Goal: Obtain resource: Obtain resource

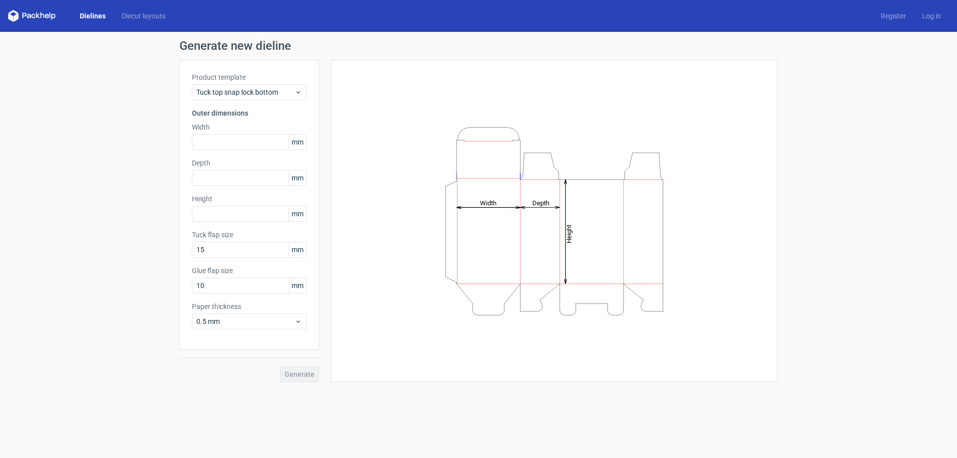
click at [89, 16] on link "Dielines" at bounding box center [93, 16] width 42 height 10
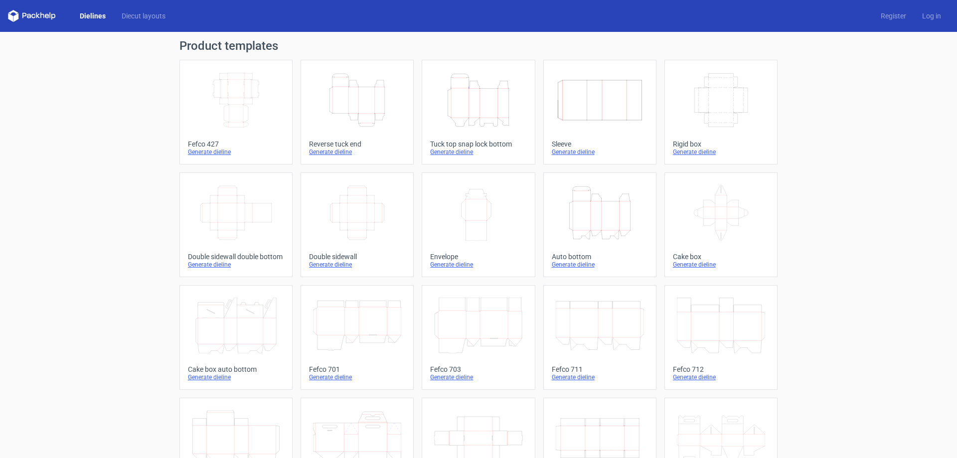
click at [243, 97] on icon "Width Depth Height" at bounding box center [236, 100] width 88 height 56
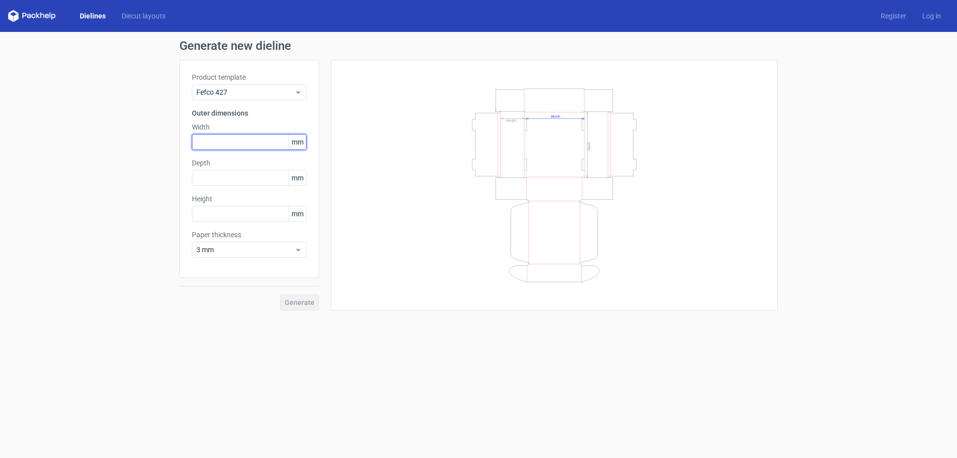
click at [210, 136] on input "text" at bounding box center [249, 142] width 115 height 16
type input "300"
type input "135"
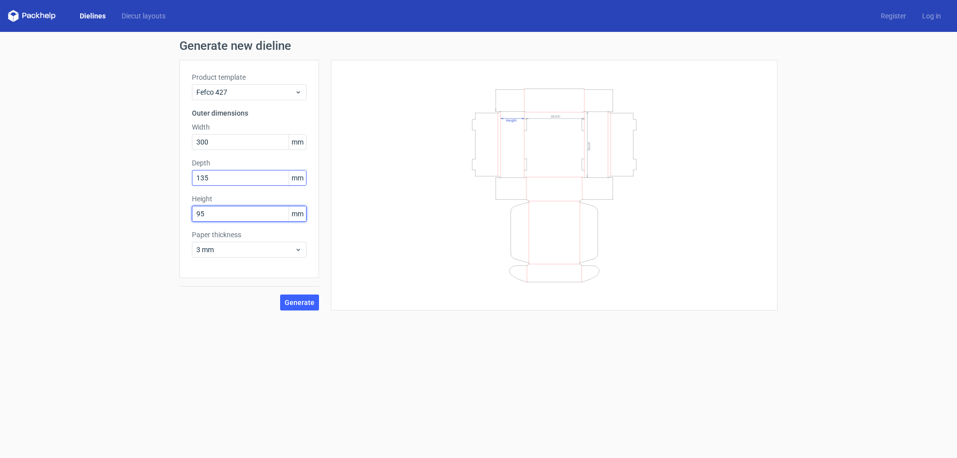
type input "95"
click at [223, 176] on input "135" at bounding box center [249, 178] width 115 height 16
click at [302, 305] on span "Generate" at bounding box center [300, 302] width 30 height 7
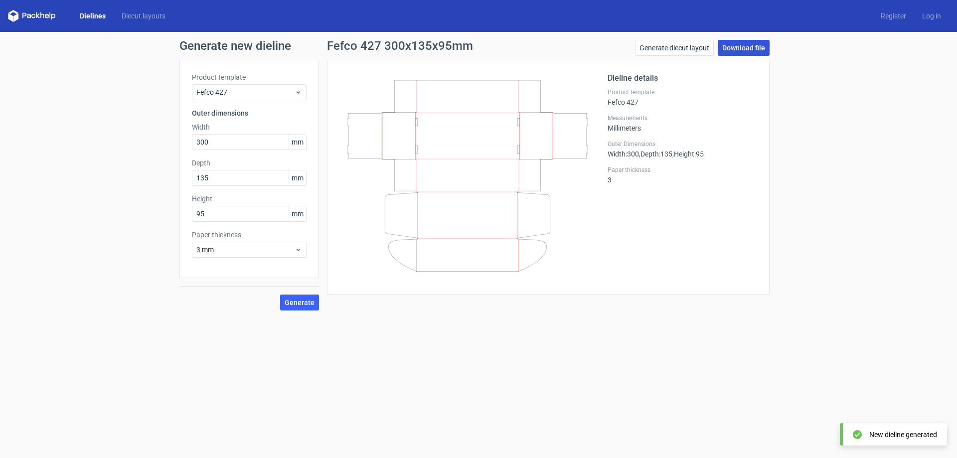
click at [743, 51] on link "Download file" at bounding box center [744, 48] width 52 height 16
click at [223, 6] on div "Dielines Diecut layouts Register Log in" at bounding box center [478, 16] width 957 height 32
click at [143, 16] on link "Diecut layouts" at bounding box center [144, 16] width 60 height 10
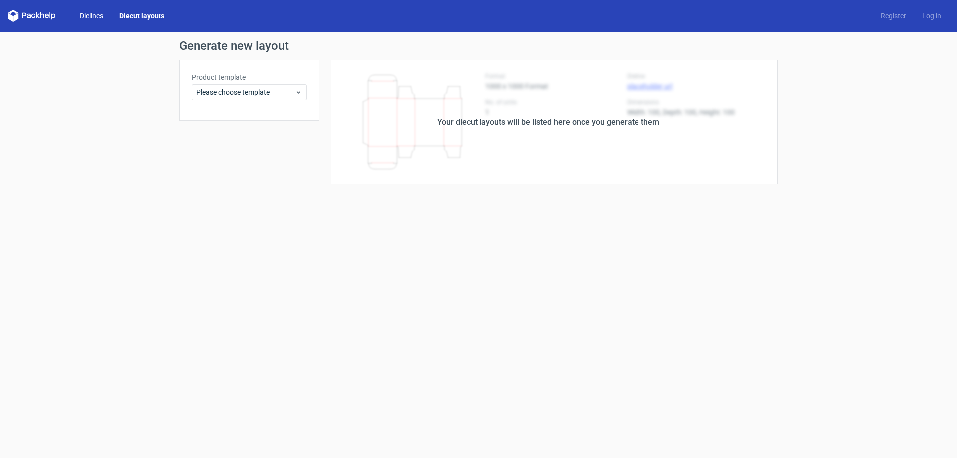
click at [98, 15] on link "Dielines" at bounding box center [91, 16] width 39 height 10
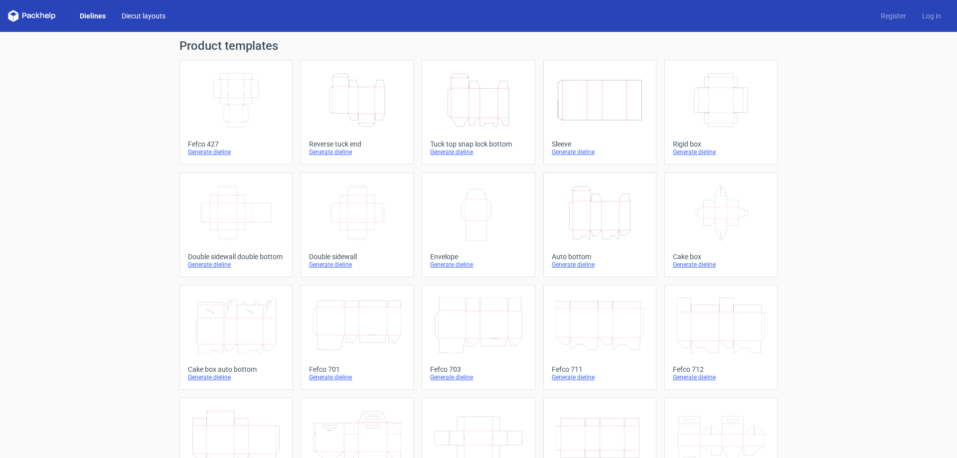
click at [137, 18] on link "Diecut layouts" at bounding box center [144, 16] width 60 height 10
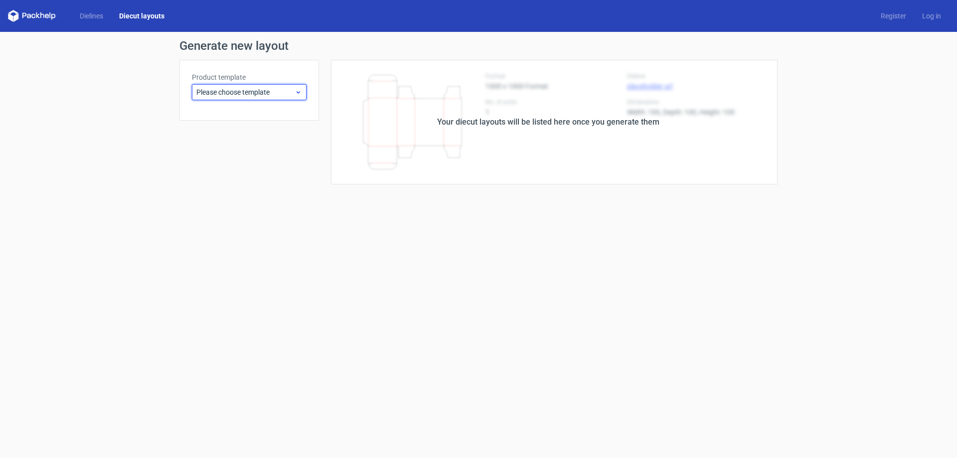
click at [230, 85] on div "Please choose template" at bounding box center [249, 92] width 115 height 16
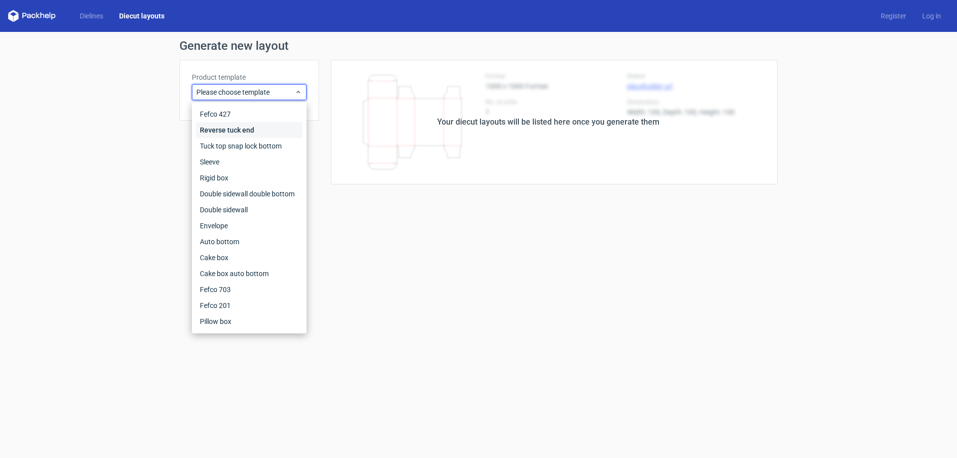
click at [231, 129] on div "Reverse tuck end" at bounding box center [249, 130] width 107 height 16
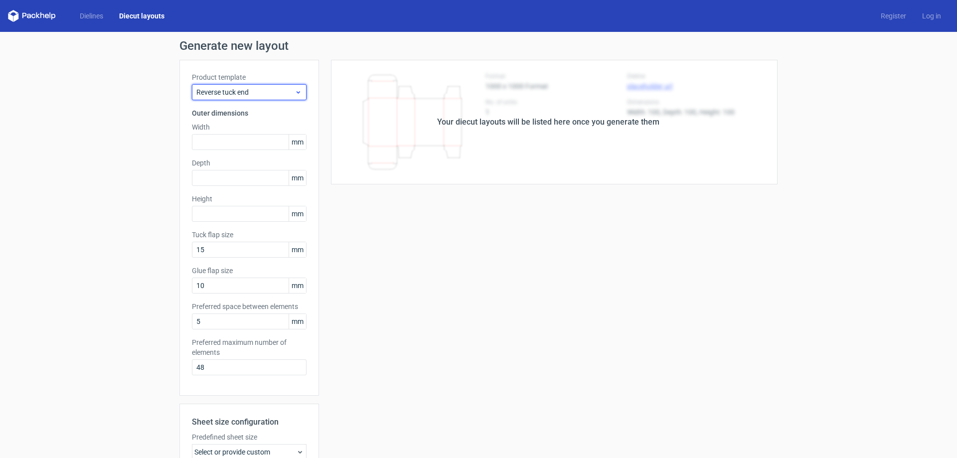
click at [236, 88] on span "Reverse tuck end" at bounding box center [245, 92] width 98 height 10
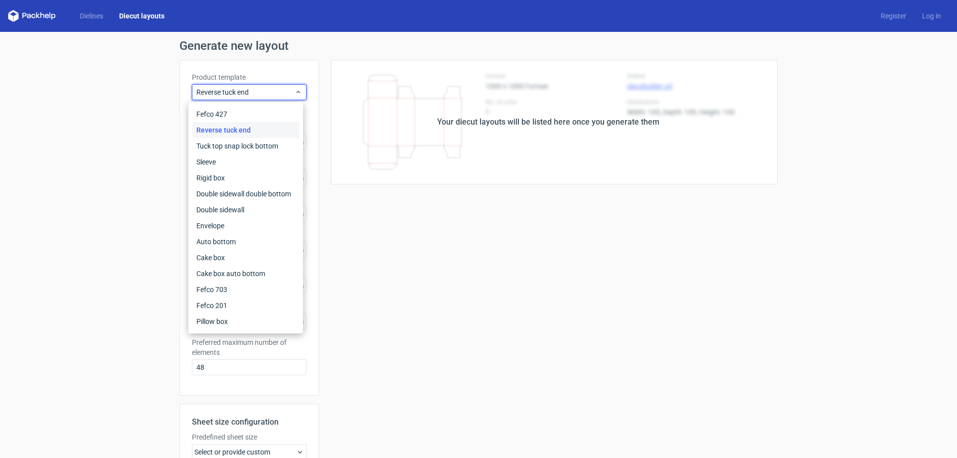
click at [544, 331] on div "Your diecut layouts will be listed here once you generate them Height Depth Wid…" at bounding box center [548, 330] width 459 height 541
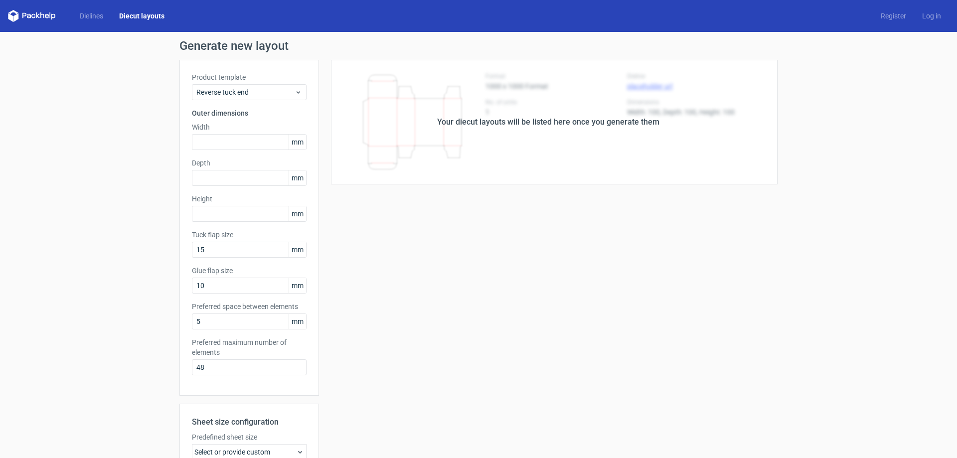
click at [443, 124] on div "Your diecut layouts will be listed here once you generate them" at bounding box center [548, 122] width 222 height 12
click at [453, 125] on div "Your diecut layouts will be listed here once you generate them" at bounding box center [548, 122] width 222 height 12
click at [225, 144] on input "text" at bounding box center [249, 142] width 115 height 16
click at [366, 233] on div "Your diecut layouts will be listed here once you generate them Height Depth Wid…" at bounding box center [548, 330] width 459 height 541
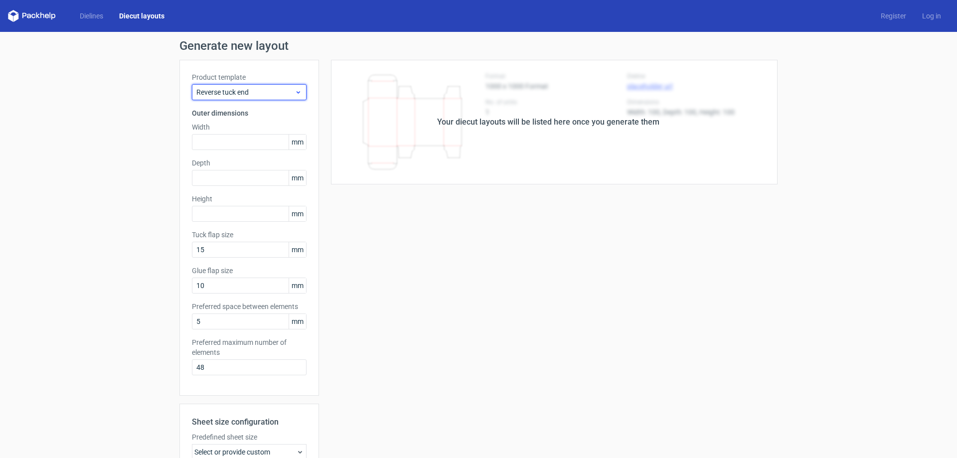
click at [225, 87] on div "Reverse tuck end" at bounding box center [249, 92] width 115 height 16
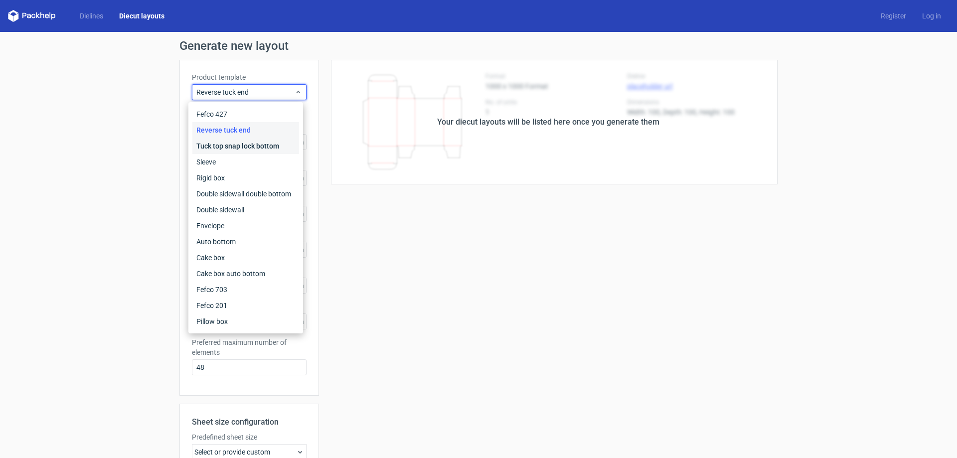
click at [226, 142] on div "Tuck top snap lock bottom" at bounding box center [245, 146] width 107 height 16
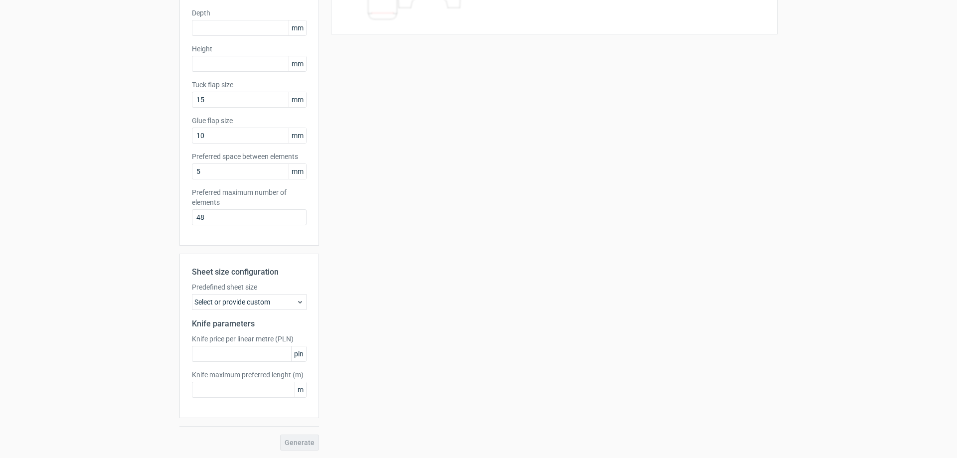
scroll to position [151, 0]
click at [230, 302] on div "Select or provide custom" at bounding box center [249, 302] width 115 height 16
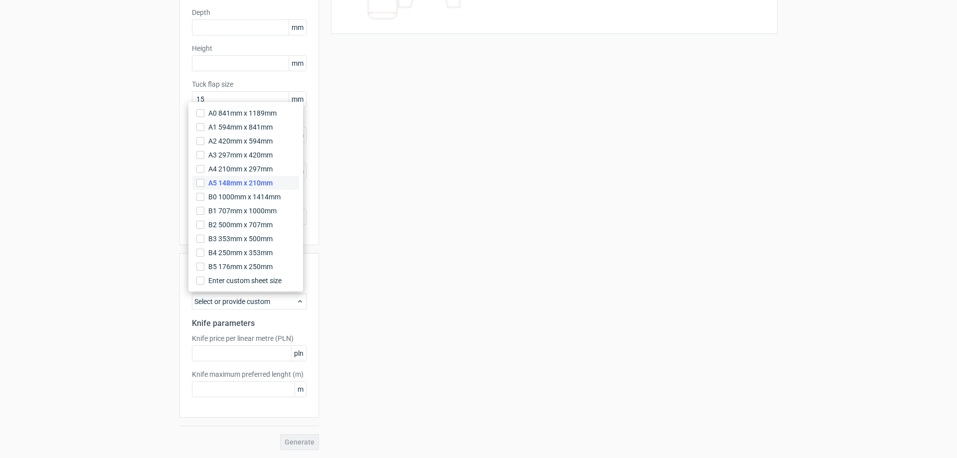
click at [228, 189] on label "A5 148mm x 210mm" at bounding box center [245, 183] width 107 height 14
click at [204, 187] on input "A5 148mm x 210mm" at bounding box center [200, 183] width 8 height 8
click at [543, 254] on div "Your diecut layouts will be listed here once you generate them Height Depth Wid…" at bounding box center [548, 179] width 459 height 541
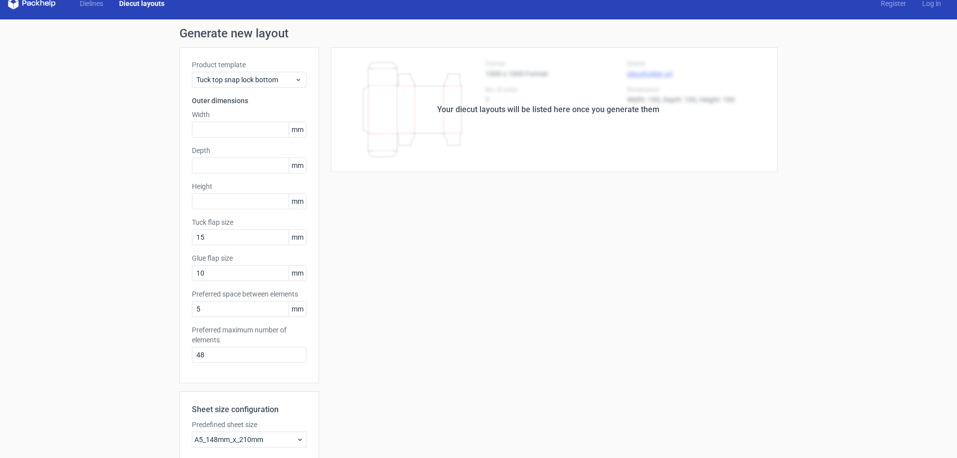
scroll to position [0, 0]
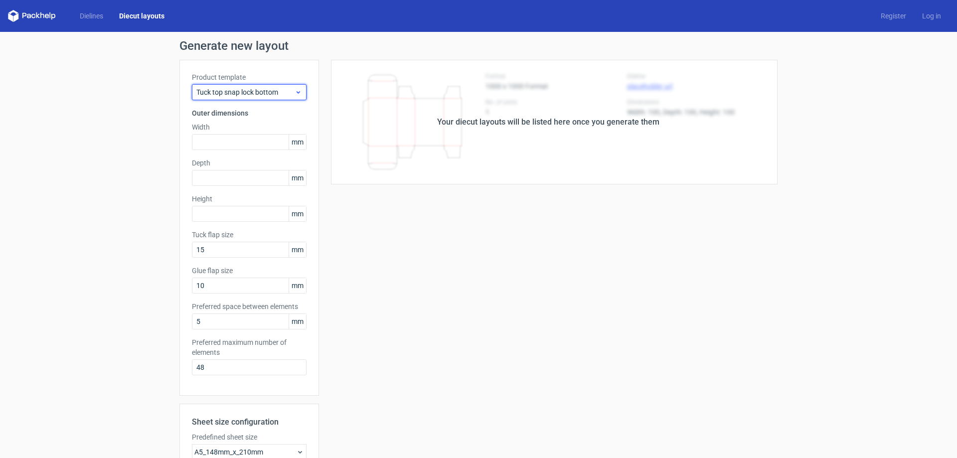
click at [242, 86] on div "Tuck top snap lock bottom" at bounding box center [249, 92] width 115 height 16
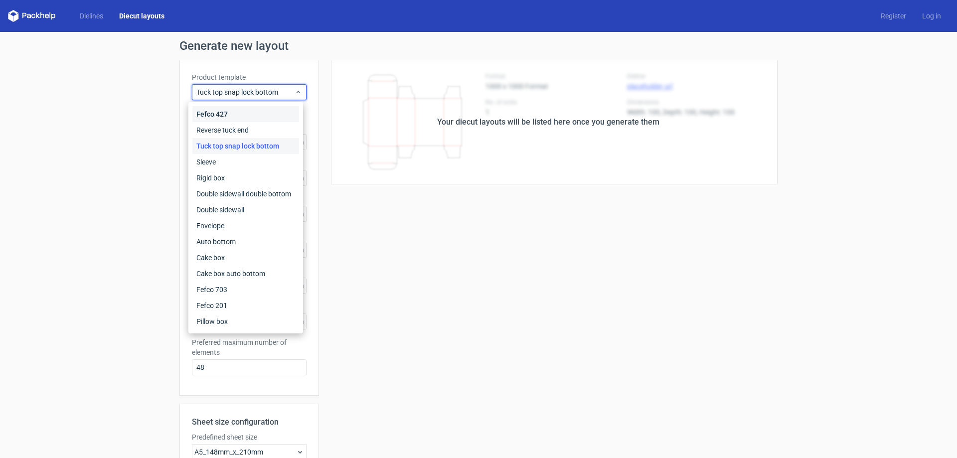
click at [206, 114] on div "Fefco 427" at bounding box center [245, 114] width 107 height 16
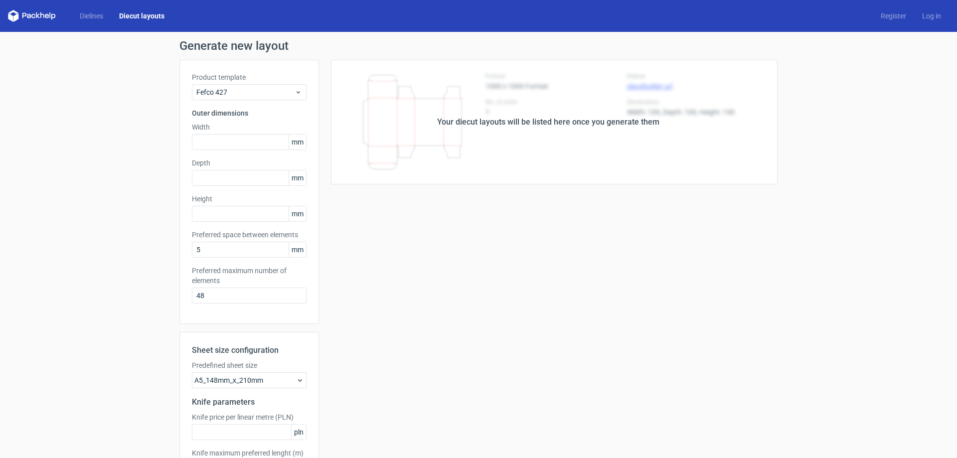
click at [155, 11] on link "Diecut layouts" at bounding box center [141, 16] width 61 height 10
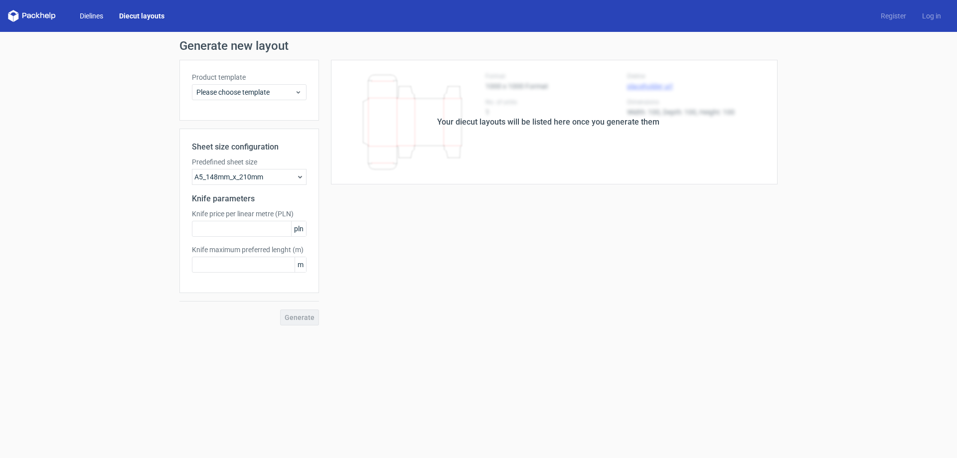
click at [95, 15] on link "Dielines" at bounding box center [91, 16] width 39 height 10
